Goal: Obtain resource: Download file/media

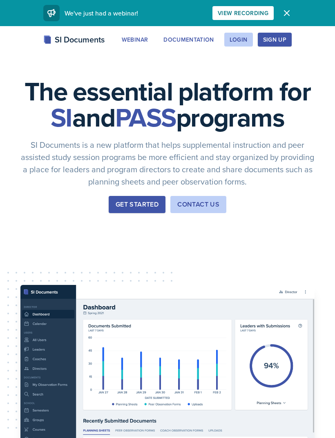
click at [239, 40] on div "Login" at bounding box center [238, 39] width 18 height 7
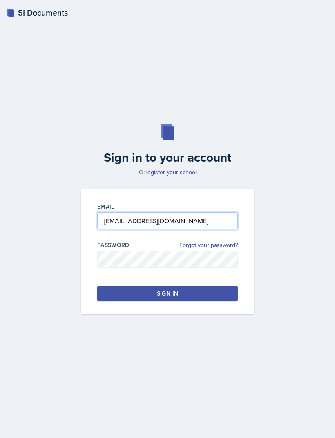
type input "[EMAIL_ADDRESS][DOMAIN_NAME]"
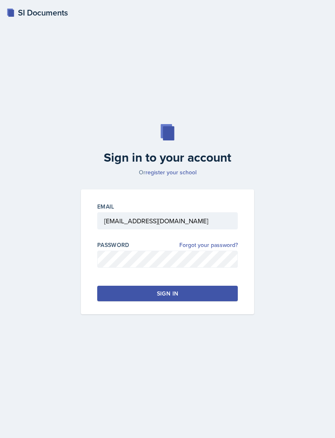
click at [216, 301] on button "Sign in" at bounding box center [167, 294] width 140 height 16
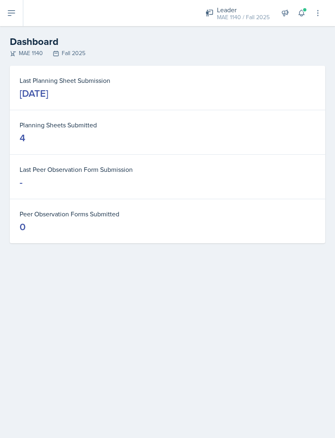
click at [10, 13] on icon at bounding box center [11, 13] width 7 height 5
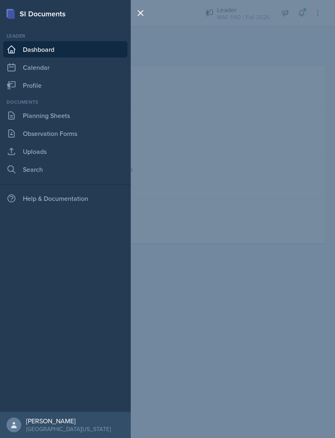
click at [16, 114] on icon at bounding box center [12, 116] width 10 height 10
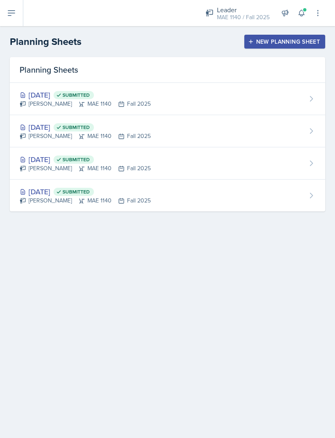
click at [310, 101] on icon at bounding box center [311, 99] width 8 height 8
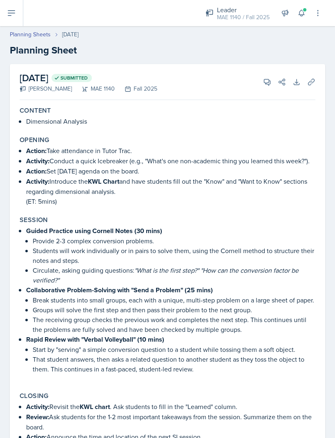
click at [298, 86] on icon at bounding box center [296, 82] width 8 height 8
click at [9, 18] on icon at bounding box center [12, 13] width 10 height 10
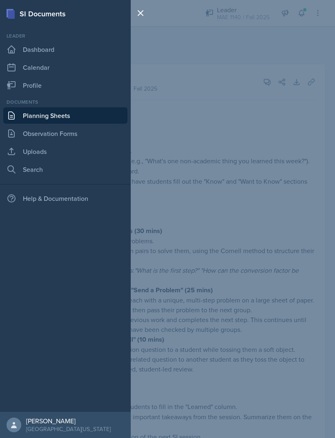
click at [67, 112] on link "Planning Sheets" at bounding box center [65, 115] width 124 height 16
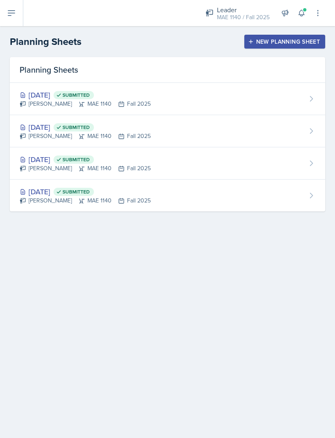
click at [310, 136] on div "[DATE] Submitted [PERSON_NAME] 1140 Fall 2025" at bounding box center [167, 131] width 315 height 32
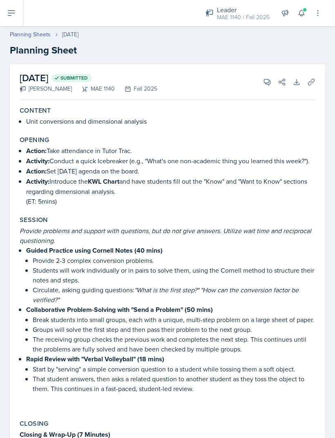
click at [296, 83] on icon at bounding box center [296, 81] width 5 height 5
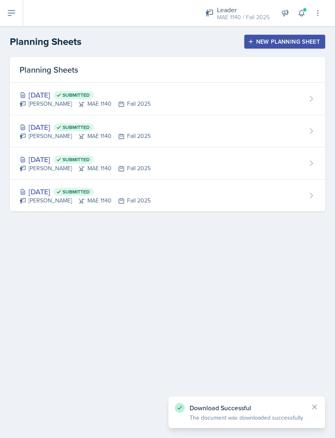
click at [301, 172] on div "[DATE] Submitted [PERSON_NAME] 1140 Fall 2025" at bounding box center [167, 163] width 315 height 32
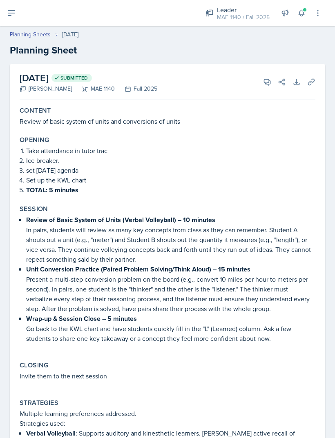
click at [296, 87] on button "Download" at bounding box center [296, 82] width 15 height 15
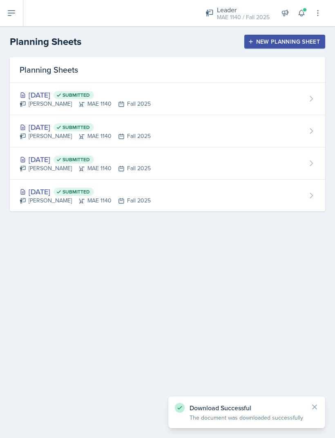
click at [294, 201] on div "[DATE] Submitted [PERSON_NAME] 1140 Fall 2025" at bounding box center [167, 196] width 315 height 32
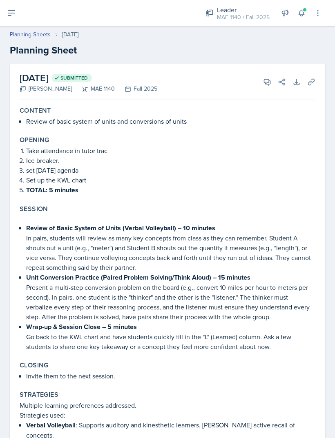
click at [294, 86] on button "Download" at bounding box center [296, 82] width 15 height 15
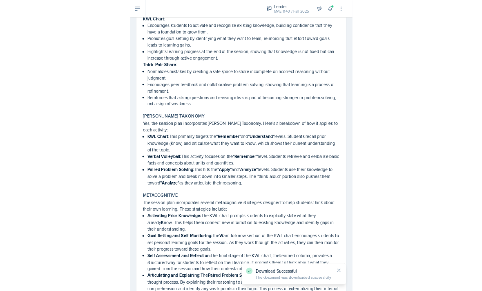
scroll to position [630, 0]
